Goal: Task Accomplishment & Management: Manage account settings

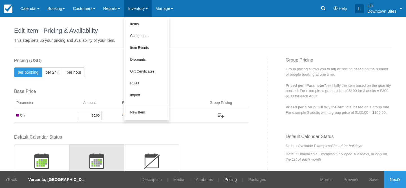
scroll to position [107, 0]
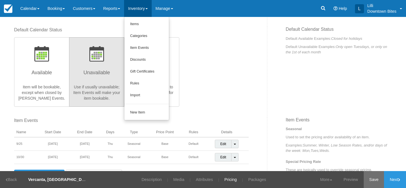
click at [368, 179] on link "Save" at bounding box center [374, 179] width 21 height 17
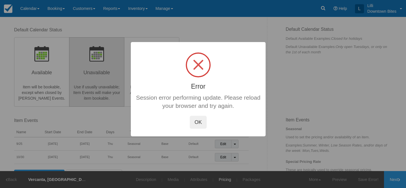
click at [200, 119] on button "OK" at bounding box center [198, 122] width 17 height 13
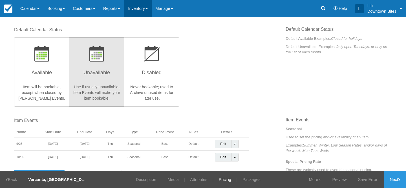
click at [147, 2] on link "Inventory" at bounding box center [137, 8] width 27 height 17
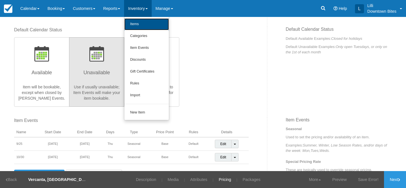
click at [144, 24] on link "Items" at bounding box center [146, 24] width 45 height 12
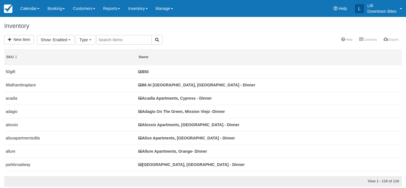
select select
click at [168, 39] on input "text" at bounding box center [187, 40] width 55 height 10
type input "madison toluca"
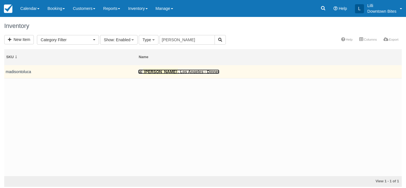
click at [192, 71] on link "Madison Toluca , Los Angeles - Dinner" at bounding box center [178, 71] width 81 height 5
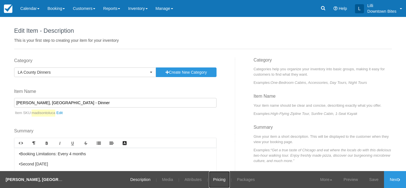
click at [217, 177] on link "Pricing" at bounding box center [219, 179] width 21 height 17
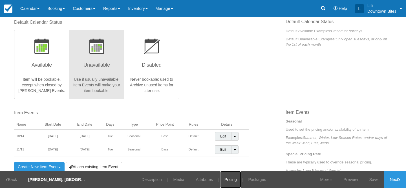
scroll to position [176, 0]
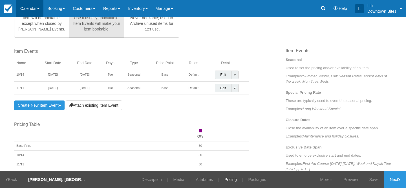
click at [35, 6] on link "Calendar" at bounding box center [29, 8] width 27 height 17
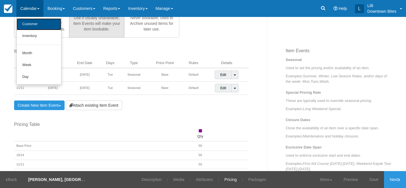
click at [33, 24] on link "Customer" at bounding box center [39, 24] width 45 height 12
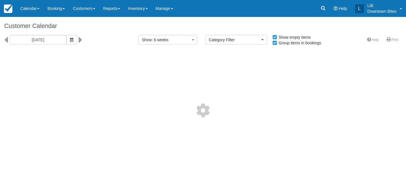
select select
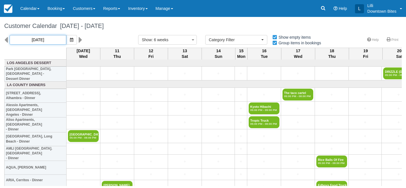
click at [40, 37] on input "09/10/25" at bounding box center [38, 40] width 57 height 10
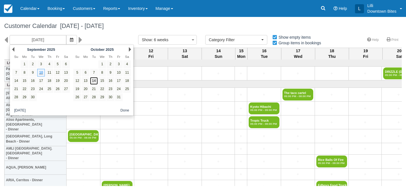
click at [96, 81] on link "14" at bounding box center [94, 81] width 8 height 8
type input "10/14/25"
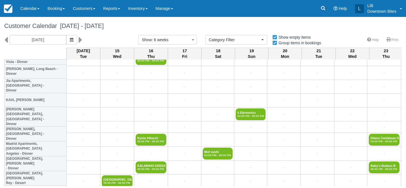
scroll to position [464, 0]
